Goal: Task Accomplishment & Management: Manage account settings

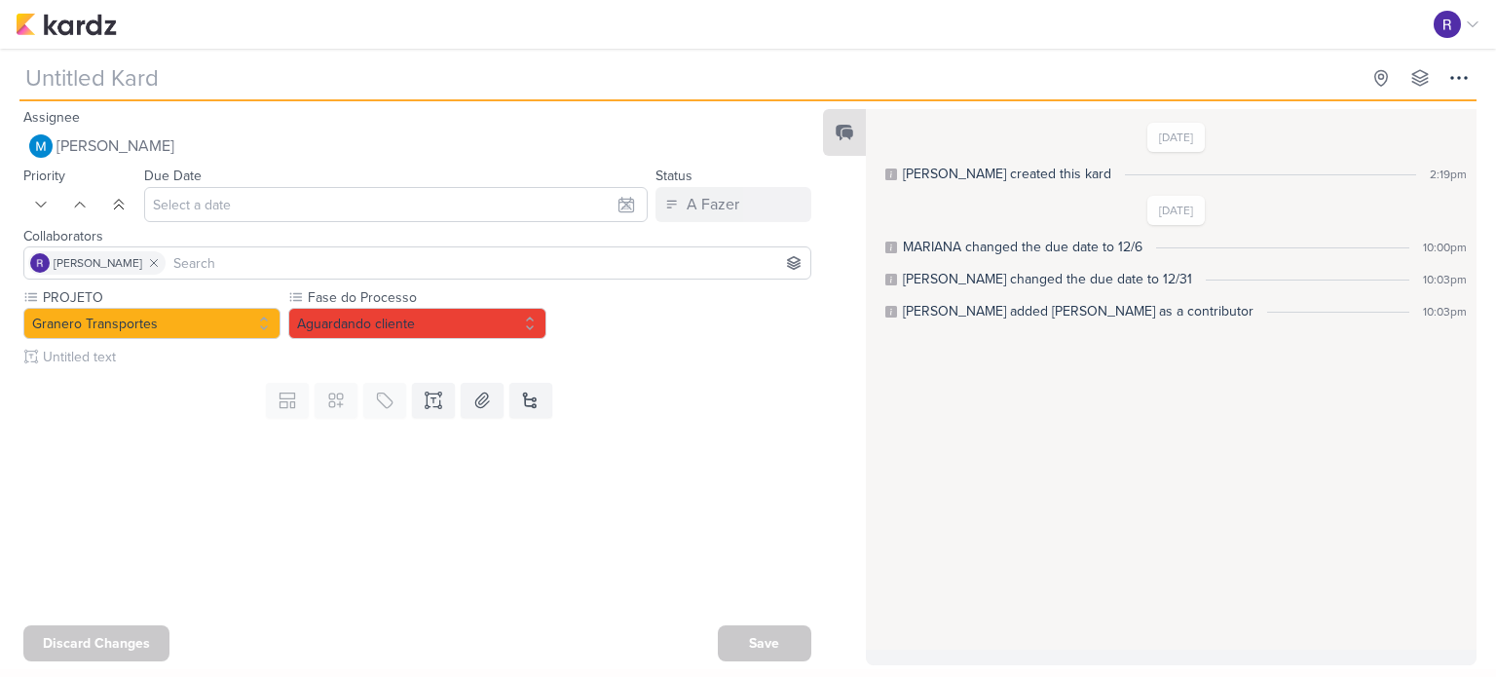
type input "[REELS] Histórias engraçadas"
type input "[DATE] 11:59 PM"
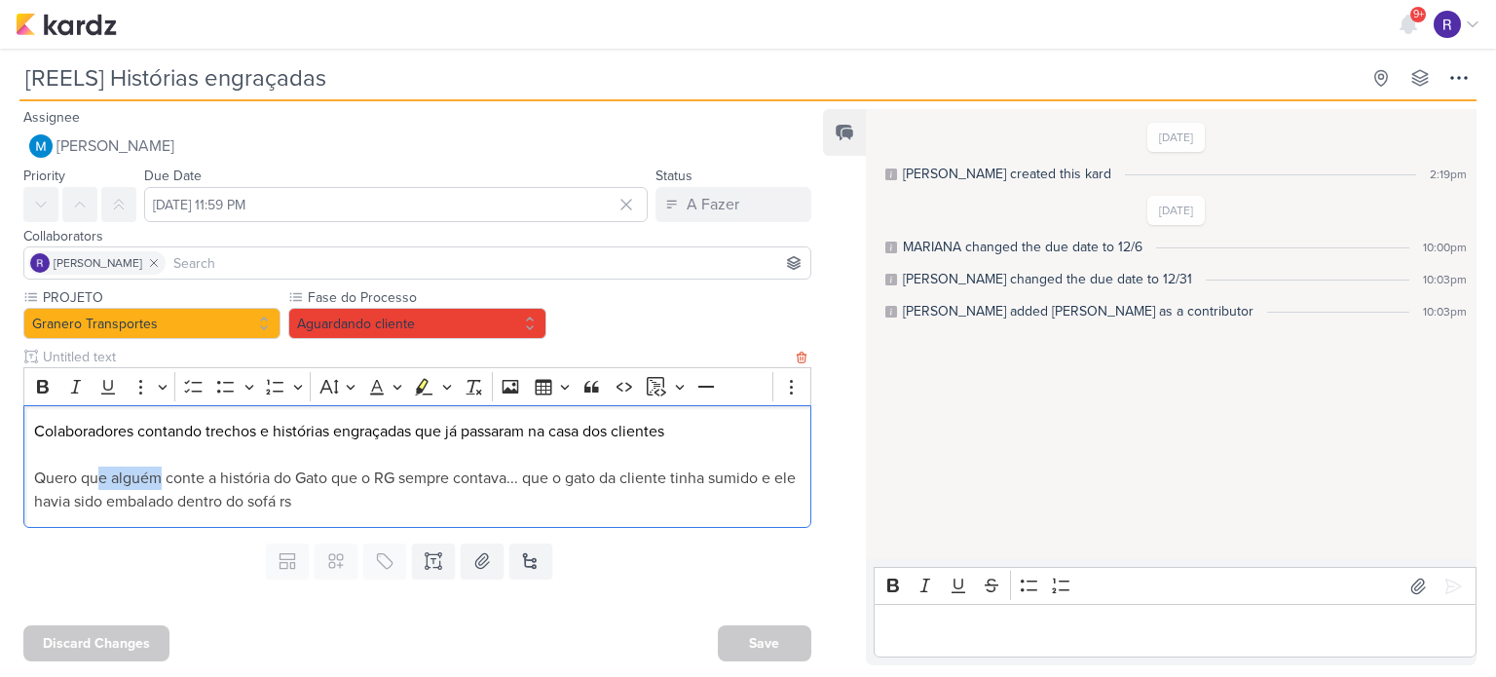
drag, startPoint x: 101, startPoint y: 475, endPoint x: 178, endPoint y: 477, distance: 77.0
click at [176, 477] on span "Quero que alguém conte a história do Gato que o RG sempre contava... que o gato…" at bounding box center [415, 490] width 762 height 43
drag, startPoint x: 222, startPoint y: 477, endPoint x: 324, endPoint y: 478, distance: 102.3
click at [319, 477] on span "Quero que alguém conte a história do Gato que o RG sempre contava... que o gato…" at bounding box center [415, 490] width 762 height 43
drag, startPoint x: 424, startPoint y: 479, endPoint x: 565, endPoint y: 480, distance: 141.3
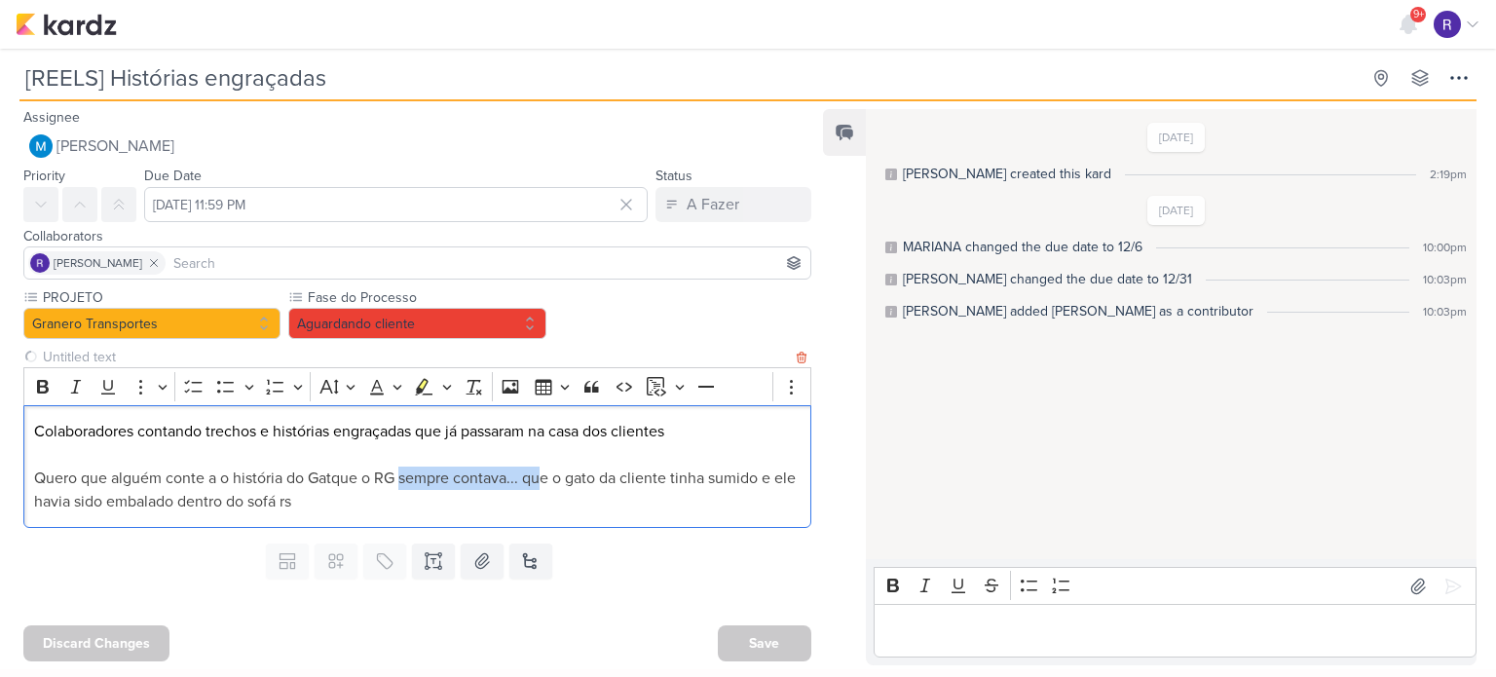
click at [549, 480] on span "Quero que alguém conte a o história do Gatque o RG sempre contava... que o gato…" at bounding box center [415, 490] width 762 height 43
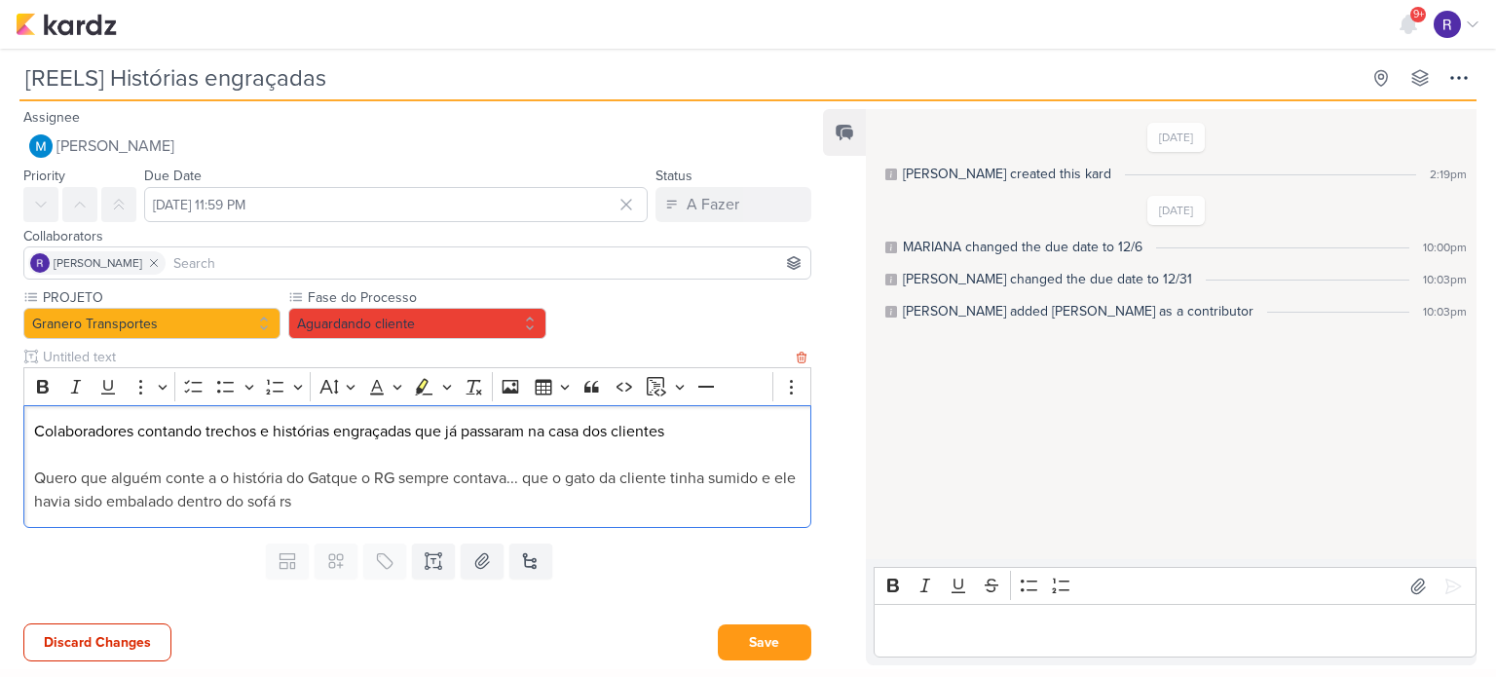
click at [635, 479] on span "Quero que alguém conte a o história do Gatque o RG sempre contava... que o gato…" at bounding box center [415, 490] width 762 height 43
click at [519, 321] on button "Aguardando cliente" at bounding box center [416, 323] width 257 height 31
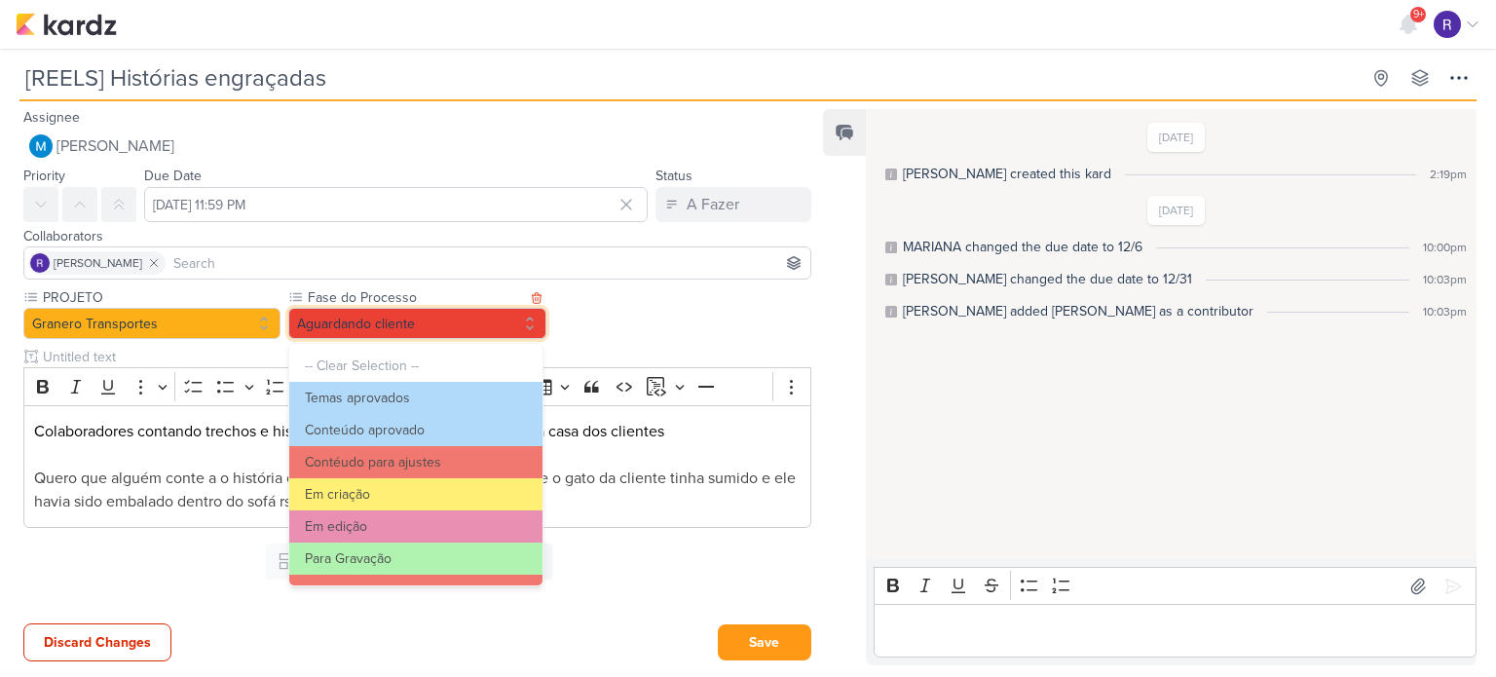
click at [519, 331] on button "Aguardando cliente" at bounding box center [416, 323] width 257 height 31
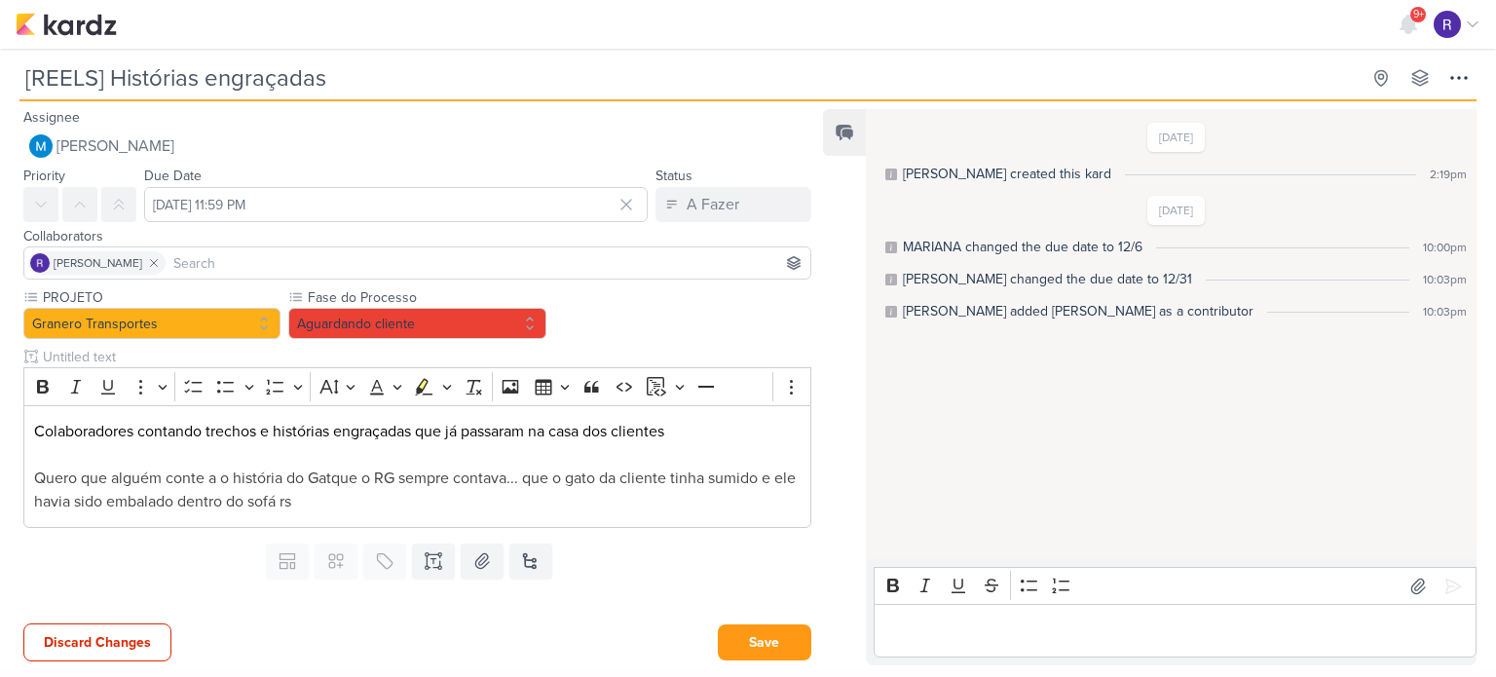
click at [617, 300] on div "PROJETO Granero Transportes Fase do Processo" at bounding box center [417, 407] width 788 height 241
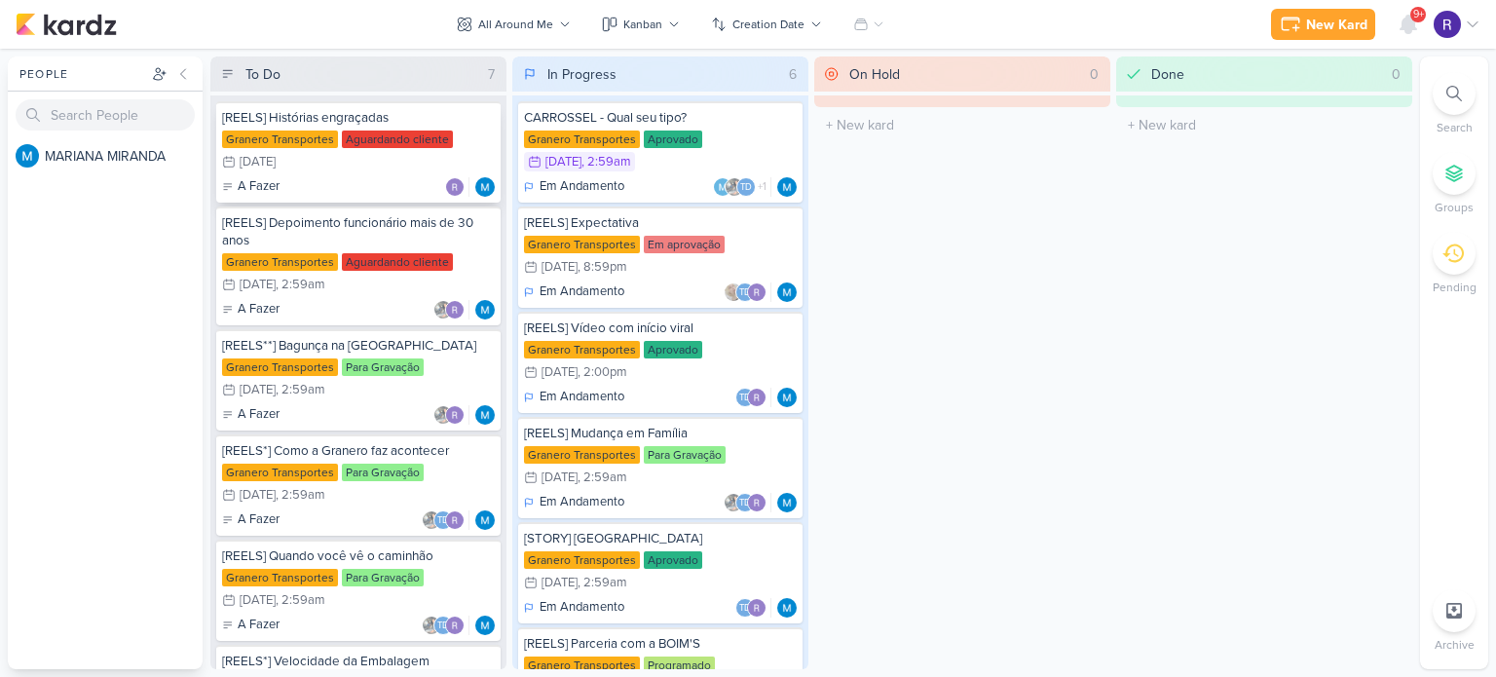
click at [351, 118] on div "[REELS] Histórias engraçadas" at bounding box center [358, 118] width 273 height 18
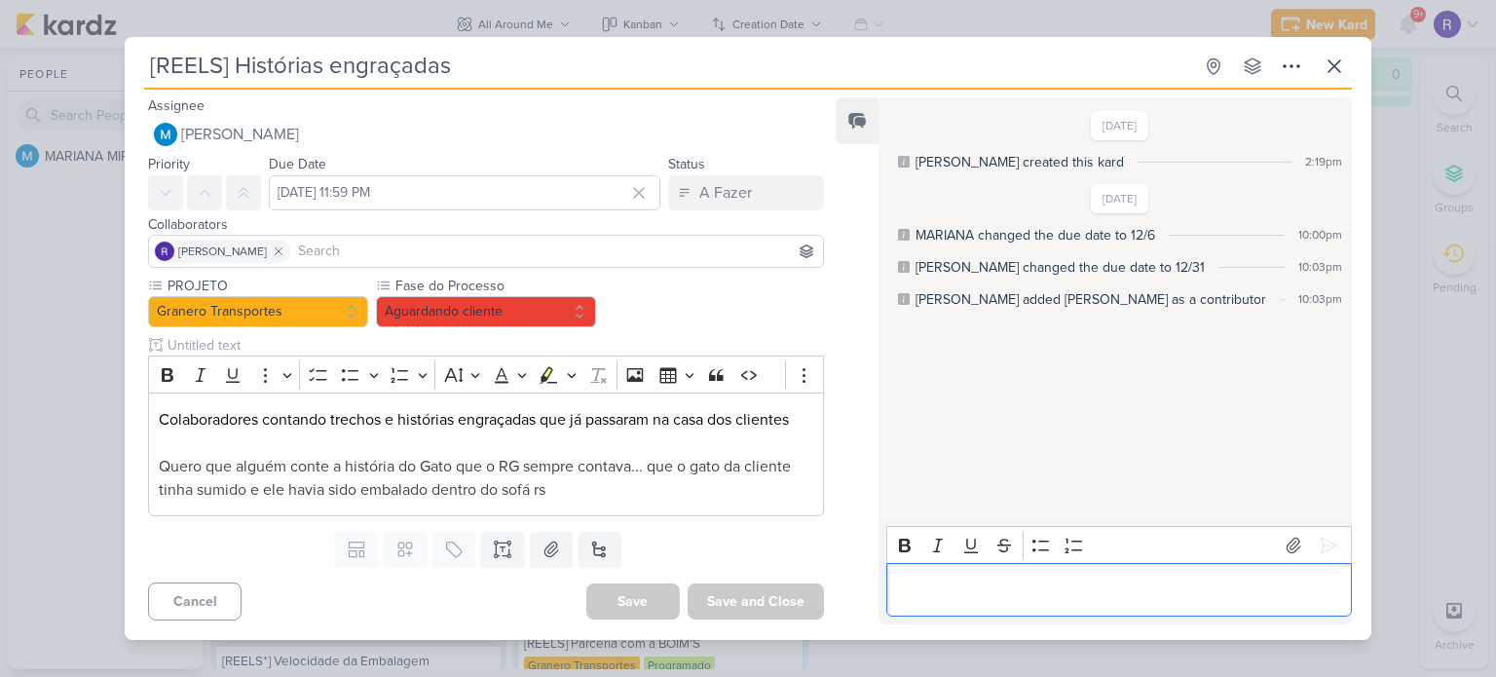
click at [951, 568] on div "Editor editing area: main" at bounding box center [1120, 590] width 466 height 54
click at [1326, 549] on icon at bounding box center [1328, 545] width 19 height 19
click at [1334, 64] on icon at bounding box center [1334, 66] width 23 height 23
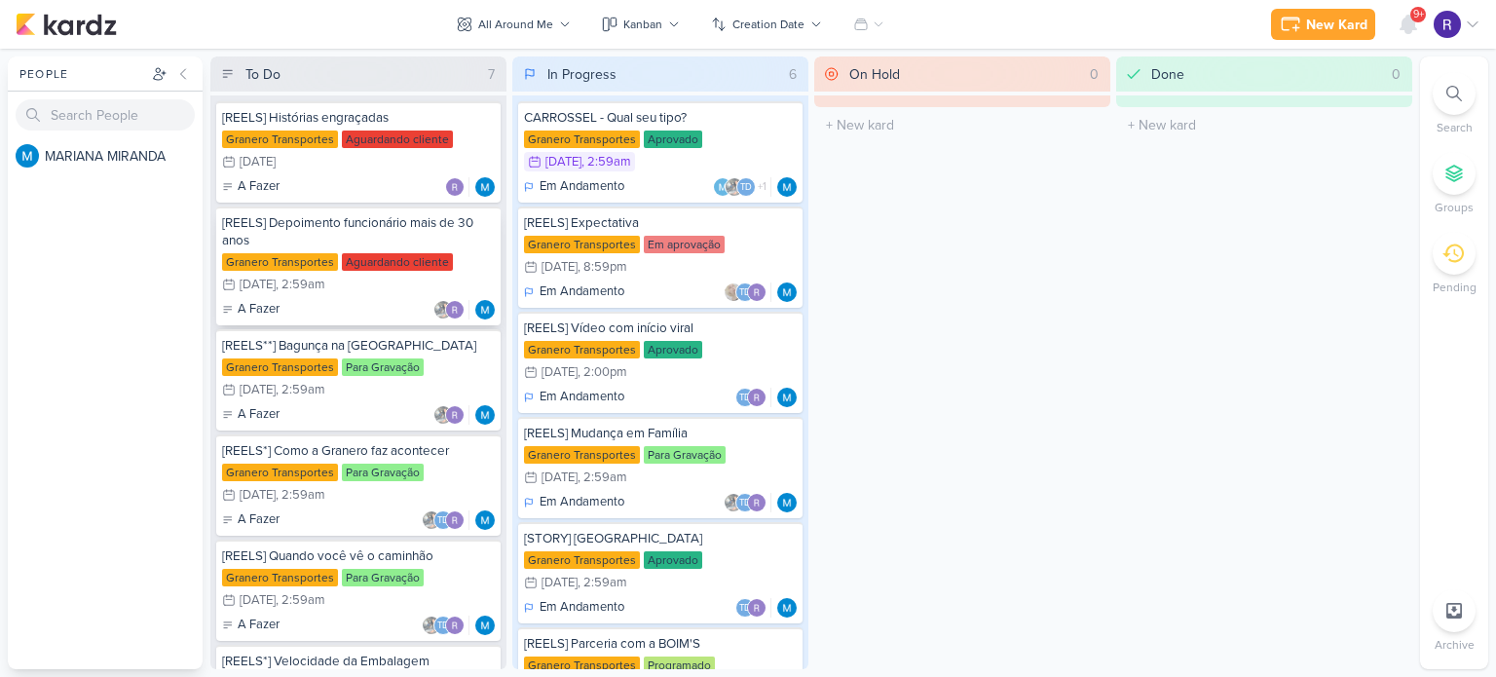
click at [357, 229] on div "[REELS] Depoimento funcionário mais de 30 anos" at bounding box center [358, 231] width 273 height 35
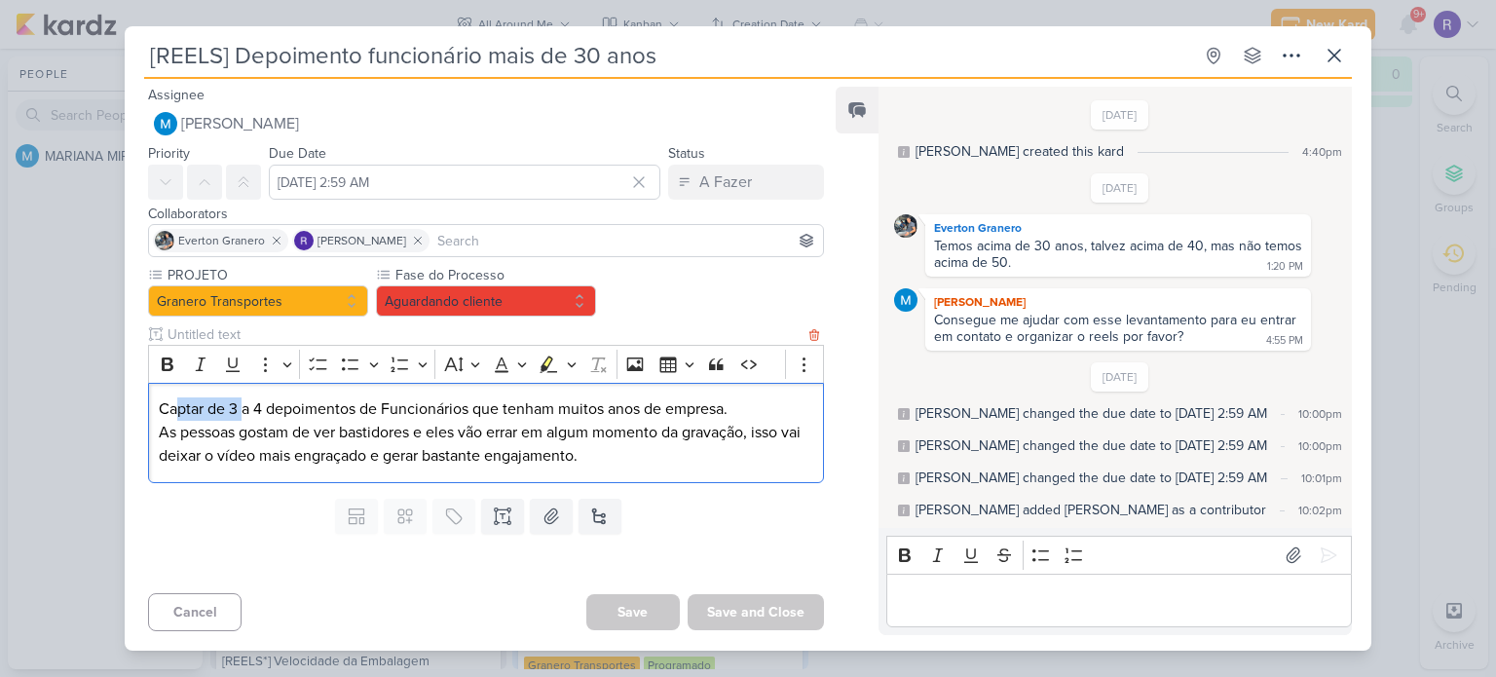
drag, startPoint x: 179, startPoint y: 411, endPoint x: 248, endPoint y: 411, distance: 69.2
click at [245, 411] on p "Captar de 3 a 4 depoimentos de Funcionários que tenham muitos anos de empresa." at bounding box center [486, 408] width 655 height 23
click at [253, 411] on p "Captar de 3 a 4 depoimentos de Funcionários que tenham muitos anos de empresa." at bounding box center [486, 408] width 655 height 23
drag, startPoint x: 404, startPoint y: 412, endPoint x: 586, endPoint y: 410, distance: 182.2
click at [585, 410] on p "Captar de 3 a 4 depoimentos de Funcionários que tenham muitos anos de empresa." at bounding box center [486, 408] width 655 height 23
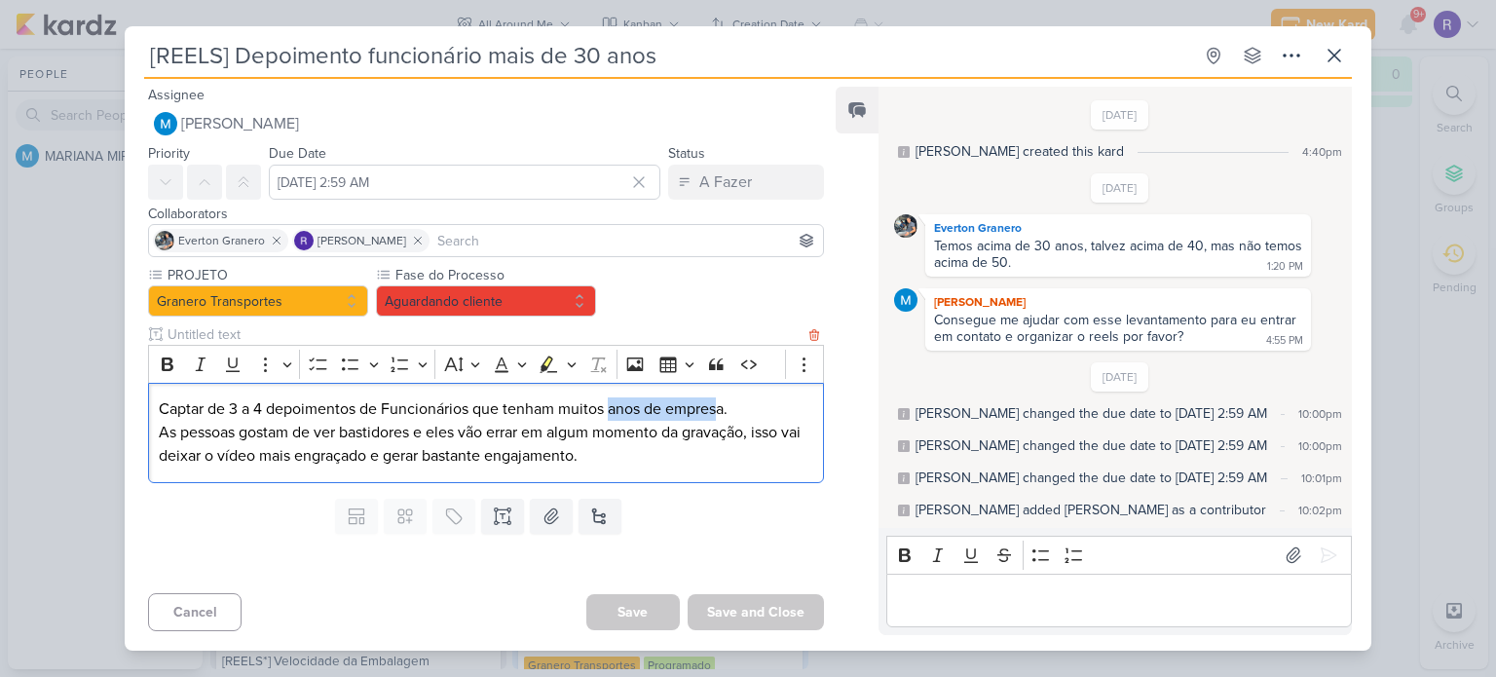
drag, startPoint x: 609, startPoint y: 410, endPoint x: 762, endPoint y: 418, distance: 153.1
click at [754, 417] on p "Captar de 3 a 4 depoimentos de Funcionários que tenham muitos anos de empresa." at bounding box center [486, 408] width 655 height 23
drag, startPoint x: 281, startPoint y: 434, endPoint x: 462, endPoint y: 434, distance: 181.2
click at [441, 434] on p "As pessoas gostam de ver bastidores e eles vão errar em algum momento da gravaç…" at bounding box center [486, 444] width 655 height 47
drag, startPoint x: 535, startPoint y: 432, endPoint x: 709, endPoint y: 431, distance: 174.4
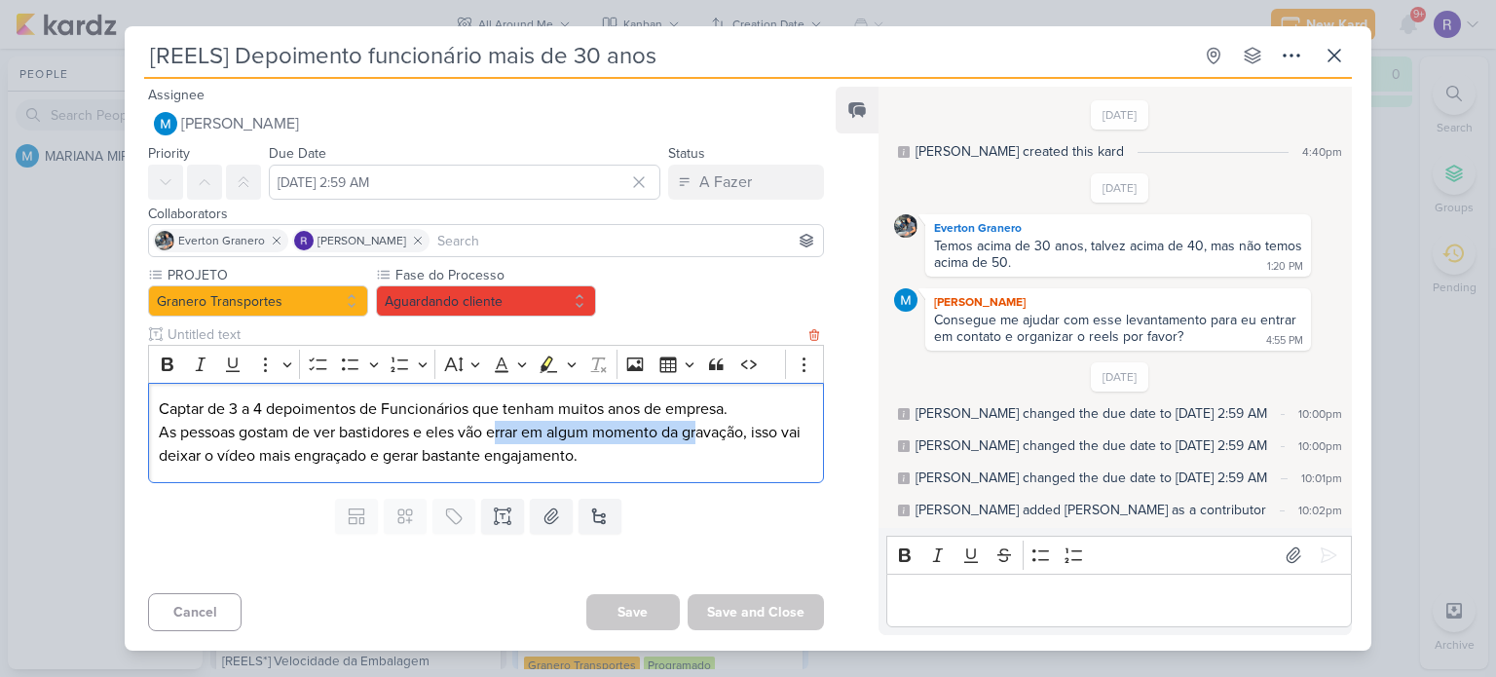
click at [706, 432] on p "As pessoas gostam de ver bastidores e eles vão errar em algum momento da gravaç…" at bounding box center [486, 444] width 655 height 47
click at [748, 432] on p "As pessoas gostam de ver bastidores e eles vão errar em algum momento da gravaç…" at bounding box center [486, 444] width 655 height 47
drag, startPoint x: 171, startPoint y: 456, endPoint x: 313, endPoint y: 459, distance: 141.3
click at [293, 459] on p "As pessoas gostam de ver bastidores e eles vão errar em algum momento da gravaç…" at bounding box center [486, 444] width 655 height 47
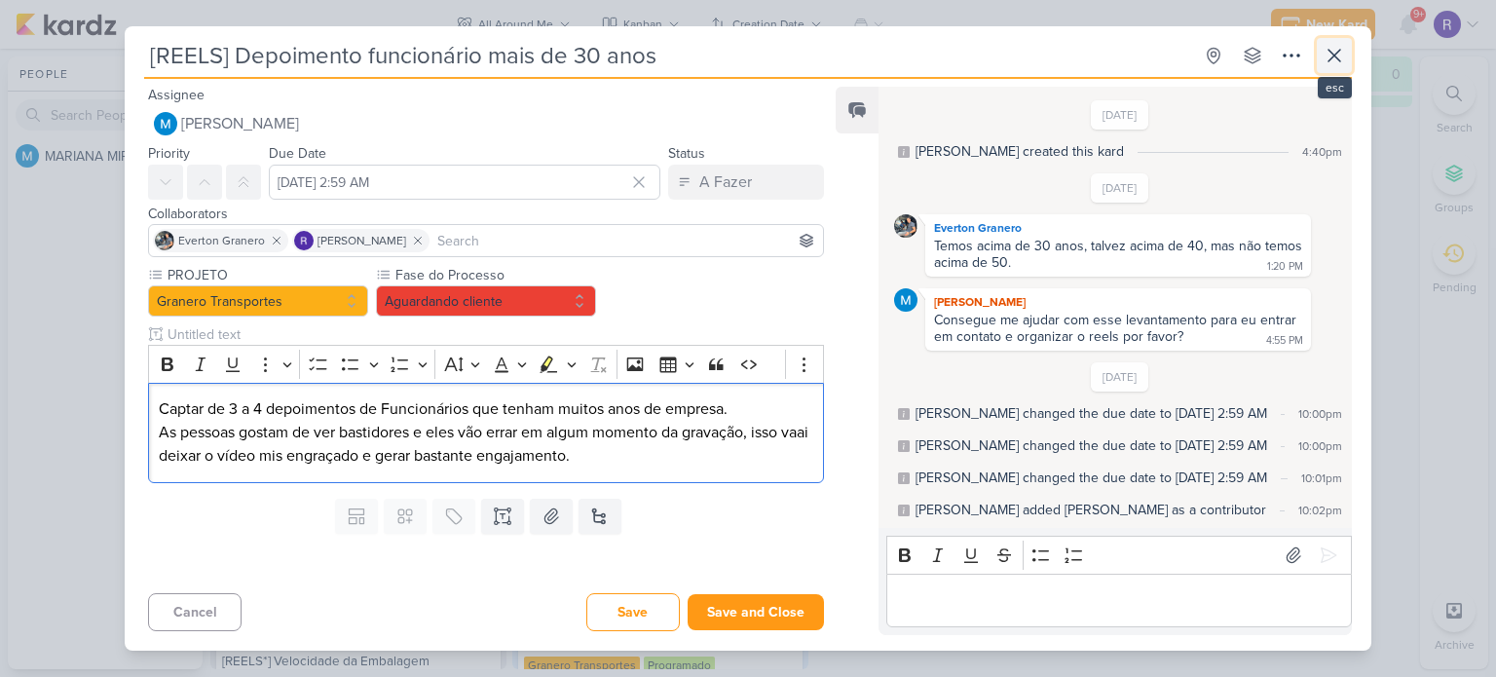
click at [1339, 66] on icon at bounding box center [1334, 55] width 23 height 23
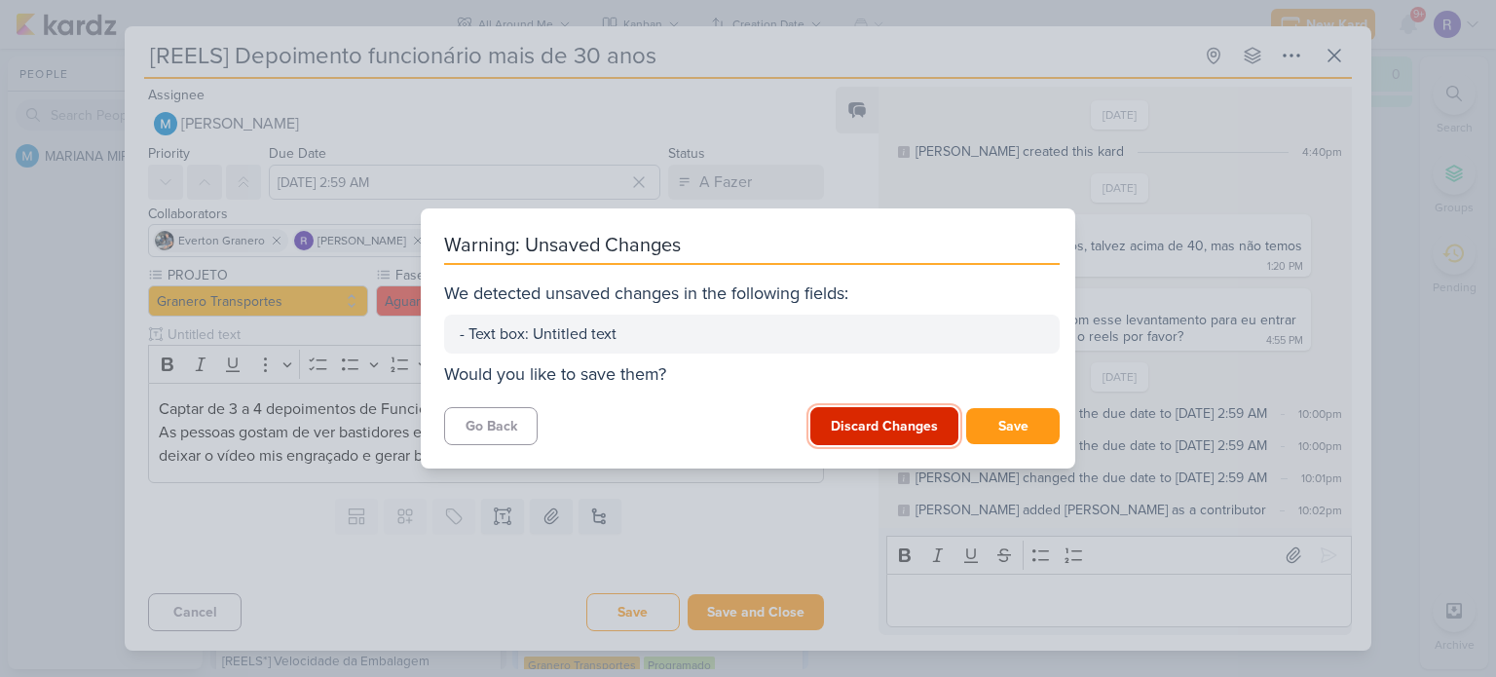
click at [875, 424] on button "Discard Changes" at bounding box center [885, 426] width 148 height 38
